Goal: Transaction & Acquisition: Subscribe to service/newsletter

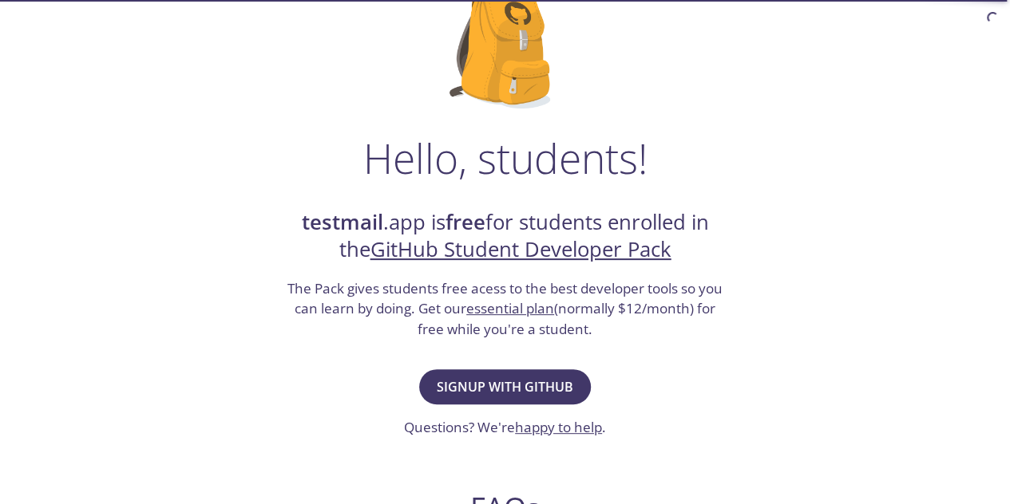
scroll to position [160, 0]
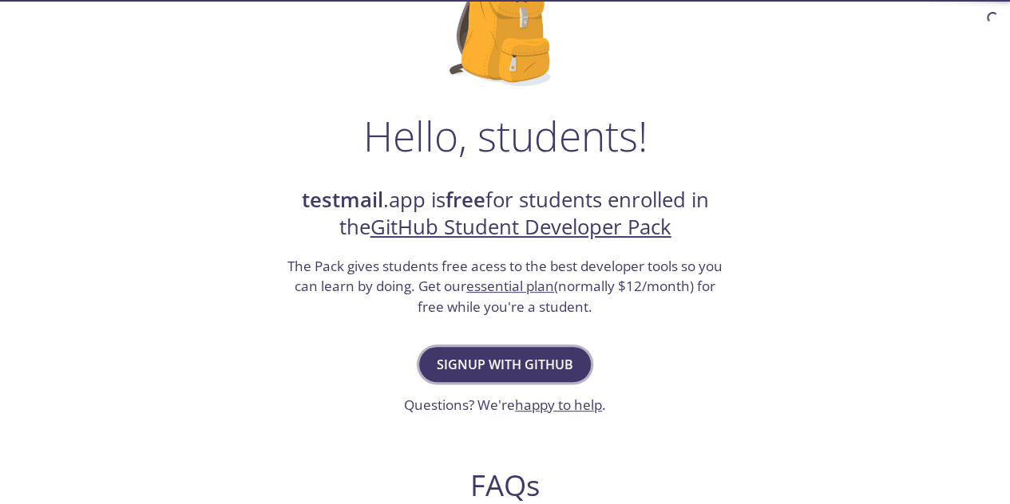
click at [517, 362] on span "Signup with GitHub" at bounding box center [505, 365] width 136 height 22
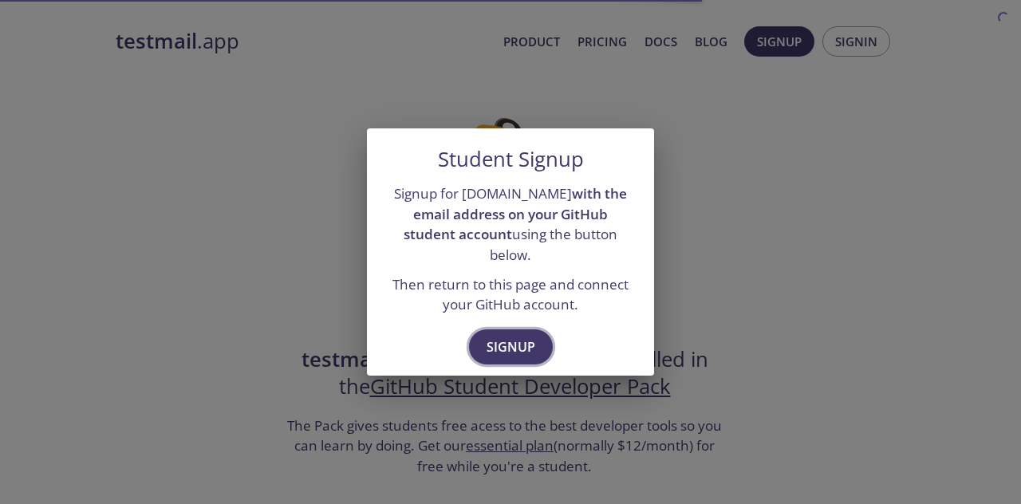
click at [529, 339] on span "Signup" at bounding box center [511, 347] width 49 height 22
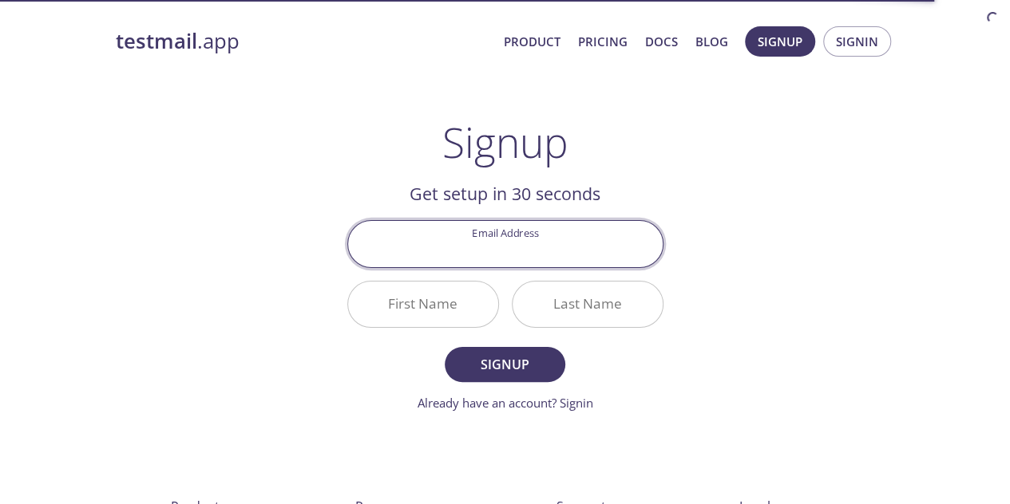
click at [517, 251] on input "Email Address" at bounding box center [505, 243] width 314 height 45
type input "[EMAIL_ADDRESS][DOMAIN_NAME]"
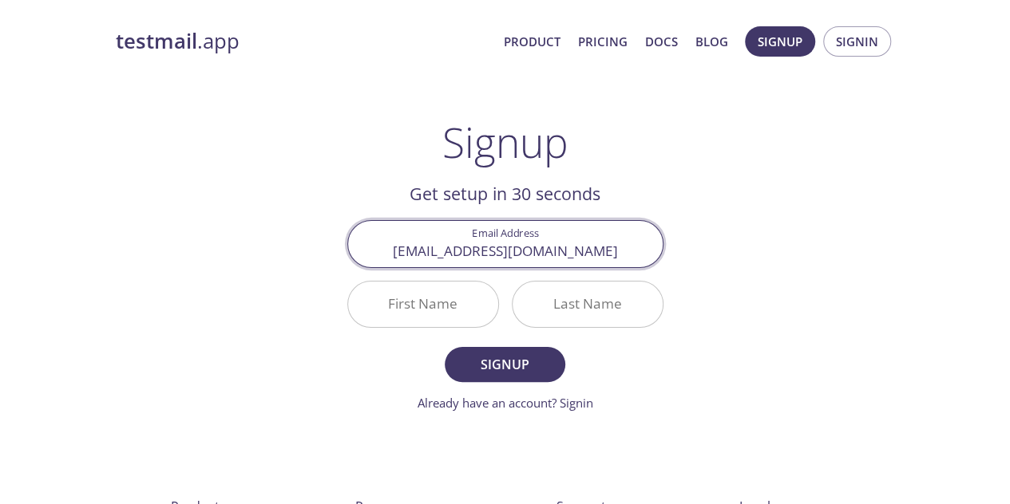
click at [429, 298] on input "First Name" at bounding box center [423, 304] width 150 height 45
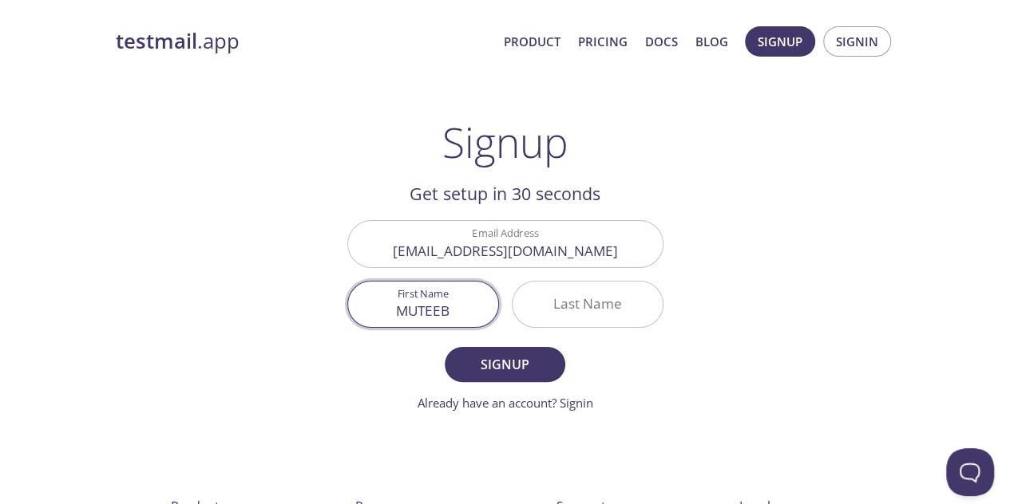
type input "MUTEEB"
click at [643, 302] on input "Last Name" at bounding box center [587, 304] width 150 height 45
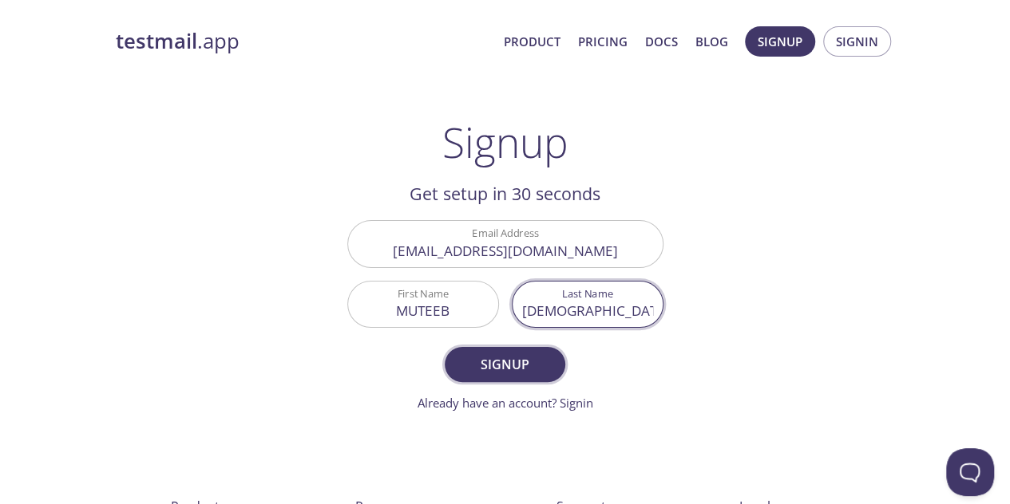
type input "[DEMOGRAPHIC_DATA]"
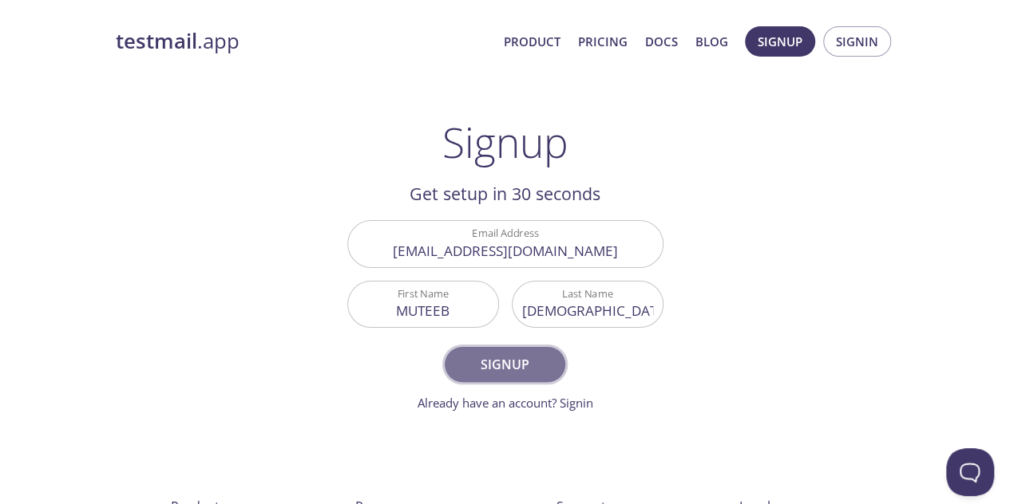
click at [502, 361] on span "Signup" at bounding box center [504, 365] width 85 height 22
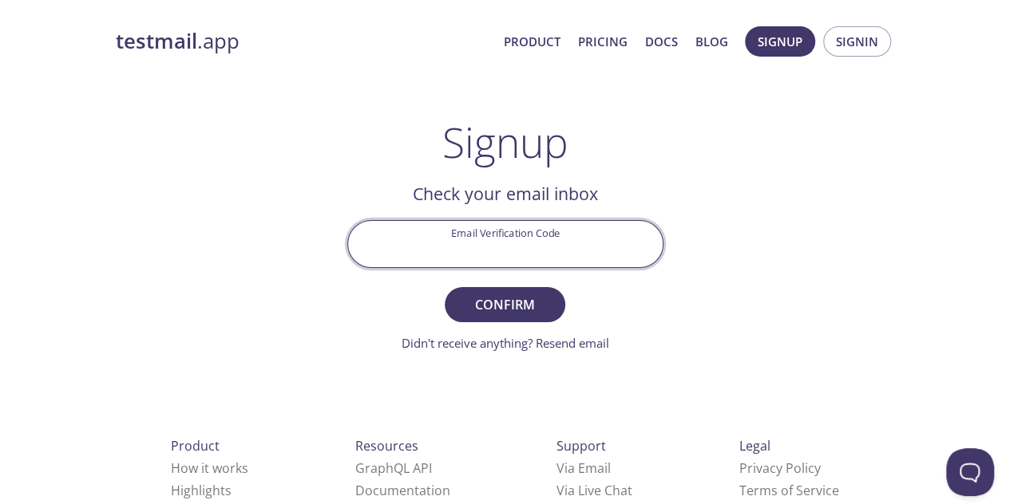
click at [567, 261] on input "Email Verification Code" at bounding box center [505, 243] width 314 height 45
type input "J12H1W6"
click at [531, 298] on span "Confirm" at bounding box center [504, 305] width 85 height 22
